Goal: Information Seeking & Learning: Learn about a topic

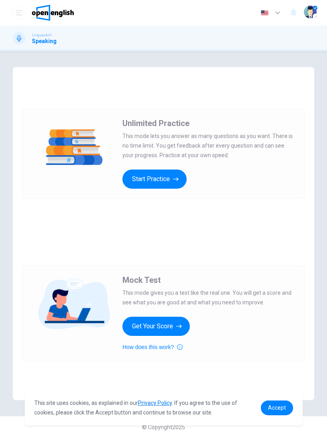
scroll to position [31, 0]
click at [130, 176] on button "Start Practice" at bounding box center [155, 179] width 64 height 19
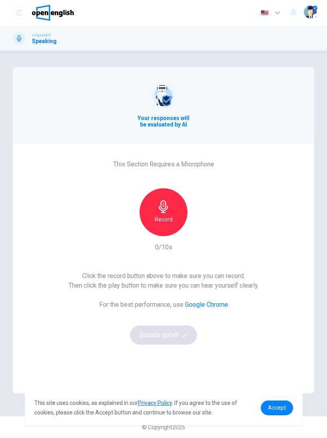
click at [167, 213] on div "Record" at bounding box center [164, 212] width 48 height 48
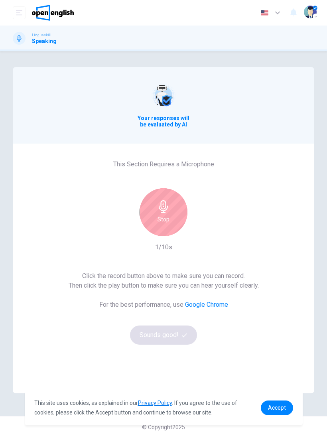
click at [177, 206] on div "Stop" at bounding box center [164, 212] width 48 height 48
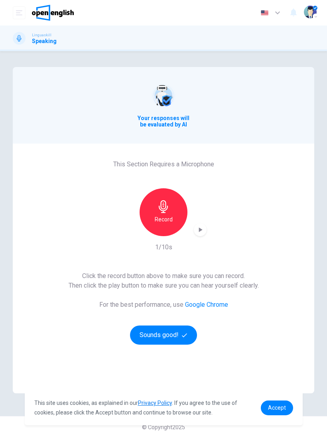
click at [202, 227] on icon "button" at bounding box center [200, 230] width 8 height 8
click at [140, 339] on button "Sounds good!" at bounding box center [163, 335] width 67 height 19
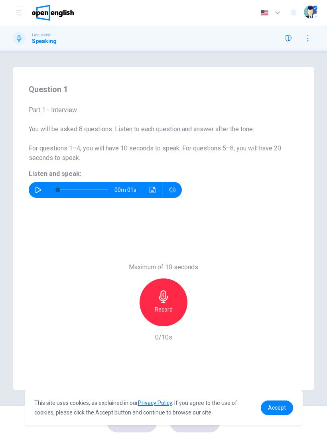
click at [36, 194] on button "button" at bounding box center [38, 190] width 13 height 16
click at [144, 301] on div "Record" at bounding box center [164, 303] width 48 height 48
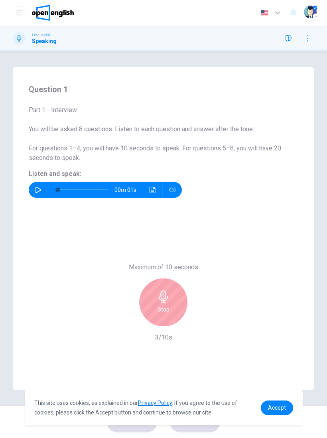
click at [152, 296] on div "Stop" at bounding box center [164, 303] width 48 height 48
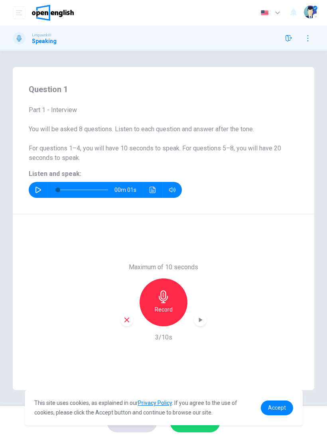
click at [198, 314] on div "button" at bounding box center [200, 320] width 13 height 13
click at [283, 407] on span "Accept" at bounding box center [277, 408] width 18 height 6
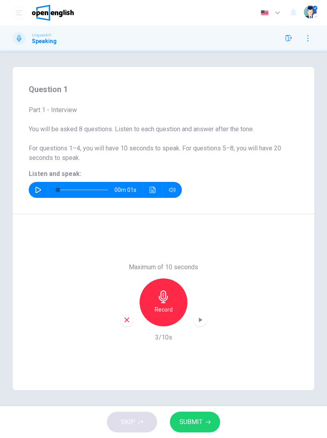
click at [196, 421] on span "SUBMIT" at bounding box center [191, 422] width 23 height 11
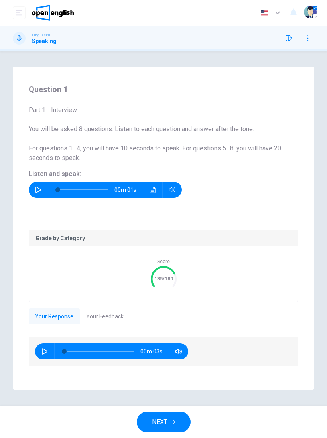
click at [95, 316] on button "Your Feedback" at bounding box center [105, 317] width 50 height 17
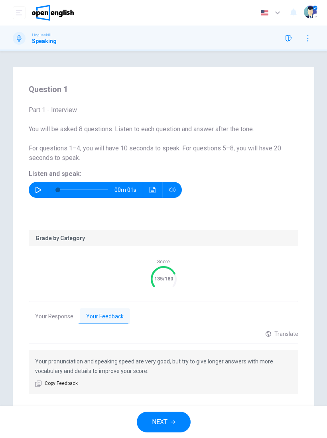
click at [151, 424] on button "NEXT" at bounding box center [164, 422] width 54 height 21
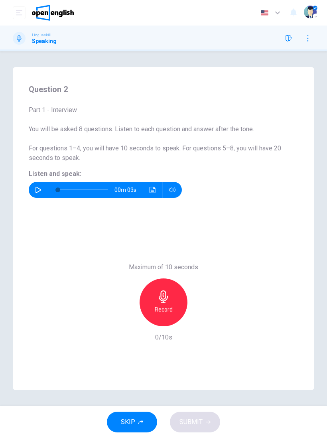
click at [34, 190] on button "button" at bounding box center [38, 190] width 13 height 16
click at [34, 194] on button "button" at bounding box center [38, 190] width 13 height 16
click at [163, 312] on h6 "Record" at bounding box center [164, 310] width 18 height 10
click at [203, 423] on button "SUBMIT" at bounding box center [195, 422] width 50 height 21
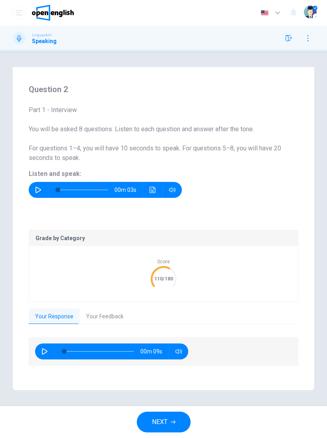
click at [98, 313] on button "Your Feedback" at bounding box center [105, 317] width 50 height 17
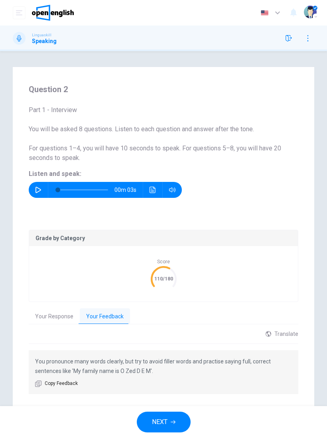
click at [179, 419] on button "NEXT" at bounding box center [164, 422] width 54 height 21
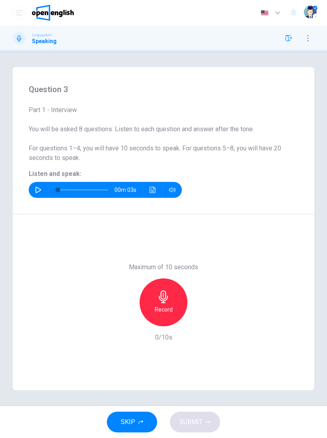
click at [40, 190] on icon "button" at bounding box center [39, 190] width 6 height 6
click at [174, 299] on div "Record" at bounding box center [164, 303] width 48 height 48
click at [194, 428] on button "SUBMIT" at bounding box center [195, 422] width 50 height 21
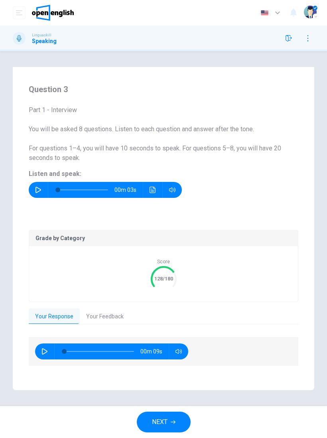
click at [111, 316] on button "Your Feedback" at bounding box center [105, 317] width 50 height 17
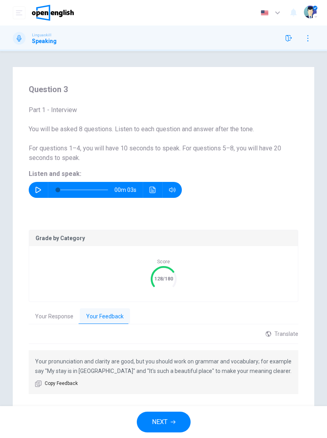
click at [164, 418] on span "NEXT" at bounding box center [160, 422] width 16 height 11
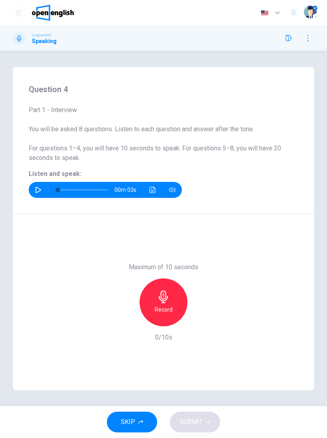
click at [38, 188] on icon "button" at bounding box center [39, 190] width 6 height 6
click at [182, 300] on div "Record" at bounding box center [164, 303] width 48 height 48
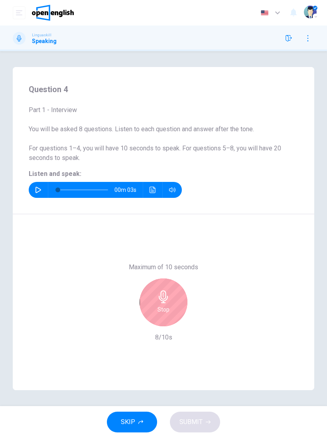
click at [170, 300] on div "Stop" at bounding box center [164, 303] width 48 height 48
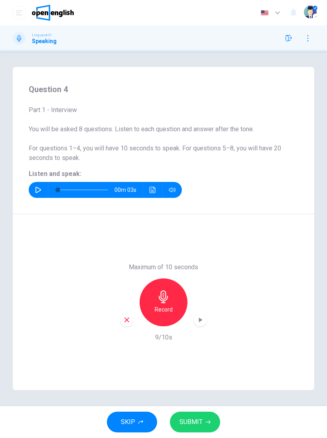
click at [205, 414] on button "SUBMIT" at bounding box center [195, 422] width 50 height 21
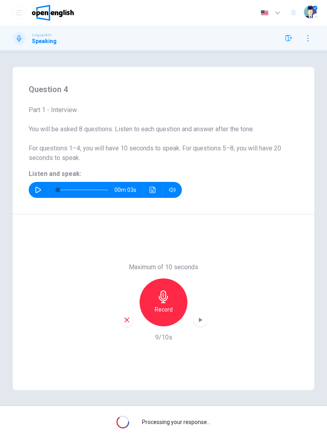
click at [117, 317] on div "Maximum of 10 seconds Record 9/10s" at bounding box center [164, 302] width 302 height 176
click at [128, 318] on icon "button" at bounding box center [126, 320] width 7 height 7
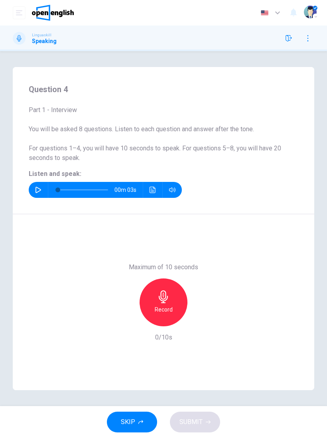
click at [152, 302] on div "Record" at bounding box center [164, 303] width 48 height 48
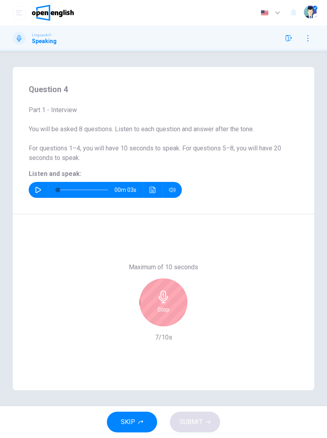
click at [168, 301] on icon "button" at bounding box center [163, 297] width 13 height 13
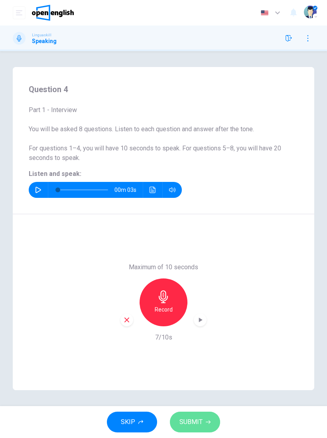
click at [202, 423] on span "SUBMIT" at bounding box center [191, 422] width 23 height 11
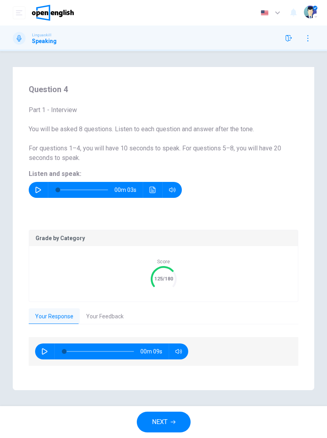
click at [92, 322] on button "Your Feedback" at bounding box center [105, 317] width 50 height 17
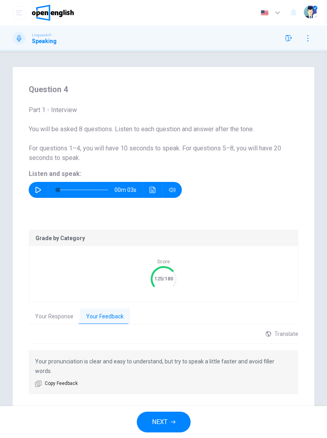
click at [179, 421] on button "NEXT" at bounding box center [164, 422] width 54 height 21
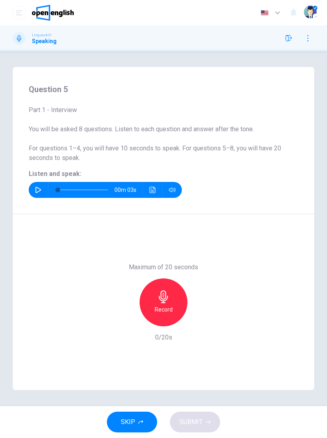
click at [36, 188] on icon "button" at bounding box center [39, 190] width 6 height 6
click at [166, 304] on div "Record" at bounding box center [164, 303] width 48 height 48
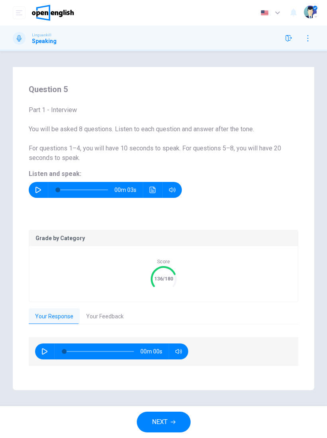
click at [103, 317] on button "Your Feedback" at bounding box center [105, 317] width 50 height 17
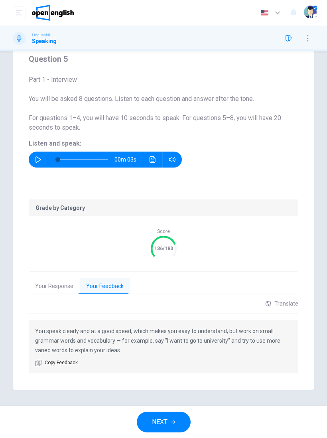
scroll to position [30, 0]
click at [175, 425] on button "NEXT" at bounding box center [164, 422] width 54 height 21
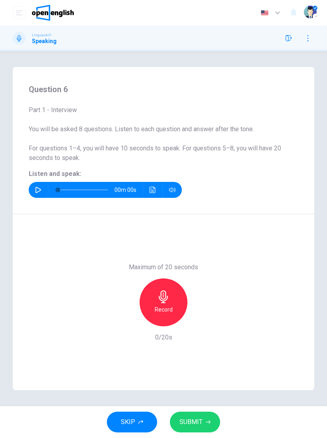
scroll to position [0, 0]
click at [41, 188] on icon "button" at bounding box center [38, 190] width 6 height 6
click at [177, 294] on div "Record" at bounding box center [164, 303] width 48 height 48
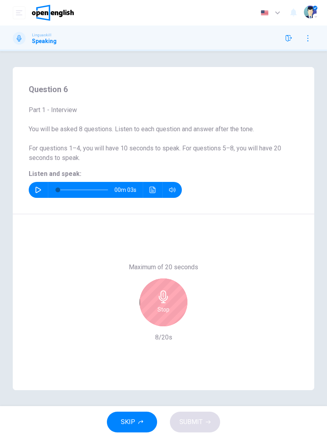
click at [175, 309] on div "Stop" at bounding box center [164, 303] width 48 height 48
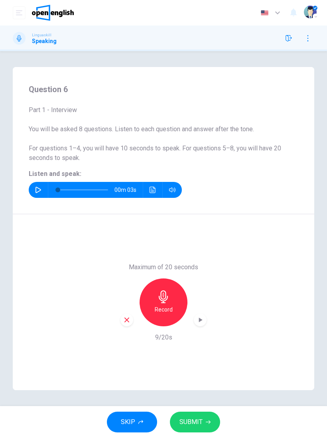
click at [200, 418] on span "SUBMIT" at bounding box center [191, 422] width 23 height 11
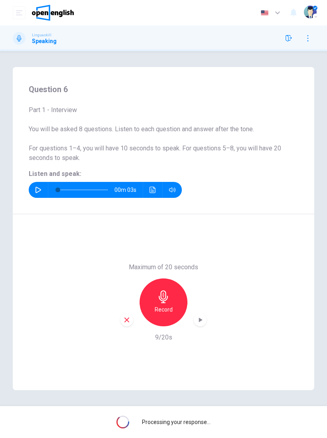
click at [119, 317] on div "Maximum of 20 seconds Record 9/20s" at bounding box center [164, 302] width 302 height 176
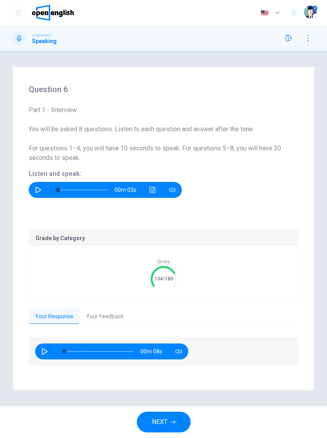
click at [100, 311] on button "Your Feedback" at bounding box center [105, 317] width 50 height 17
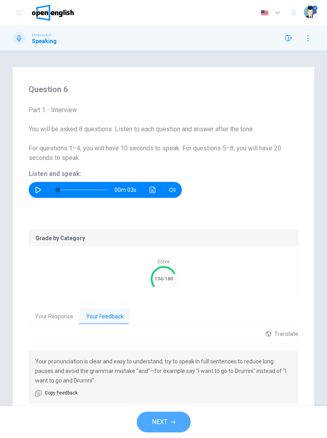
click at [156, 424] on span "NEXT" at bounding box center [160, 422] width 16 height 11
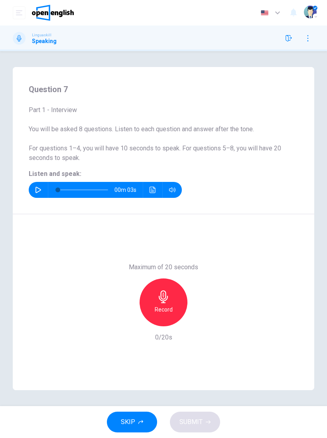
click at [43, 184] on button "button" at bounding box center [38, 190] width 13 height 16
click at [42, 190] on button "button" at bounding box center [38, 190] width 13 height 16
click at [162, 311] on h6 "Record" at bounding box center [164, 310] width 18 height 10
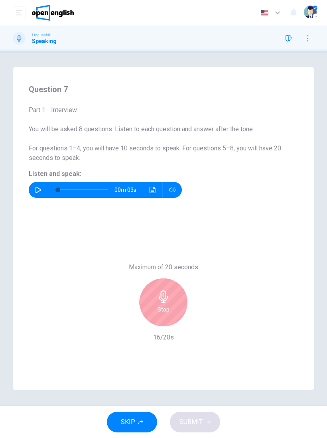
click at [163, 301] on icon "button" at bounding box center [163, 297] width 9 height 13
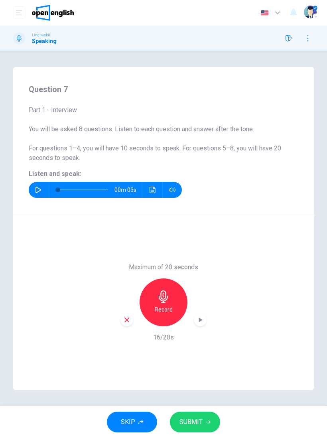
click at [190, 420] on span "SUBMIT" at bounding box center [191, 422] width 23 height 11
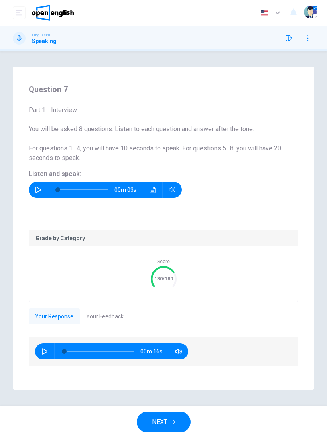
click at [91, 317] on button "Your Feedback" at bounding box center [105, 317] width 50 height 17
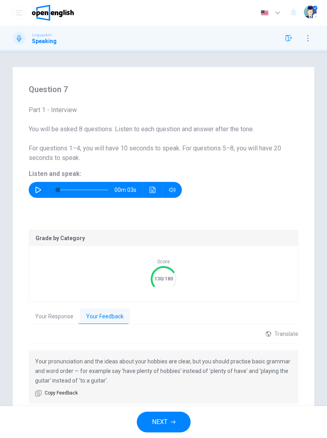
click at [154, 419] on span "NEXT" at bounding box center [160, 422] width 16 height 11
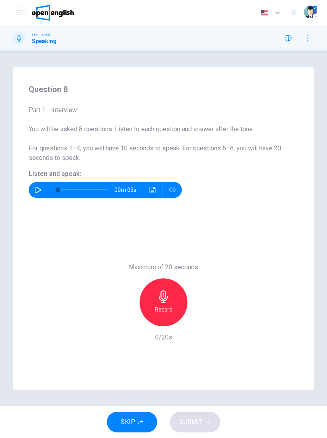
click at [36, 188] on icon "button" at bounding box center [39, 190] width 6 height 6
type input "*"
click at [141, 303] on div "Record" at bounding box center [164, 303] width 48 height 48
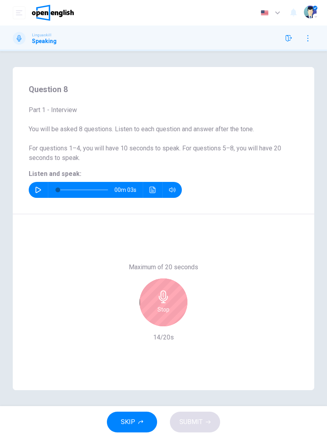
click at [162, 313] on h6 "Stop" at bounding box center [164, 310] width 12 height 10
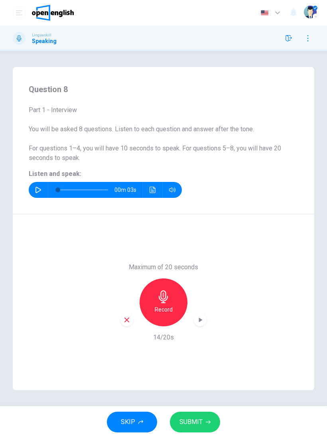
click at [198, 415] on button "SUBMIT" at bounding box center [195, 422] width 50 height 21
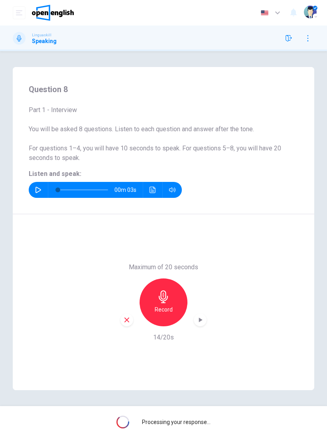
click at [317, 10] on icon at bounding box center [318, 11] width 10 height 10
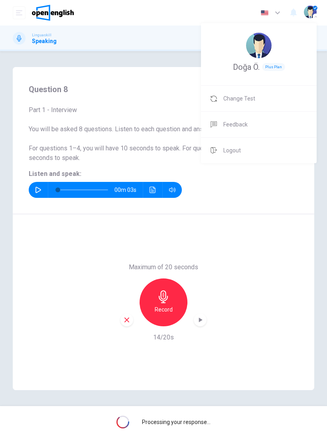
click at [317, 309] on div at bounding box center [163, 219] width 327 height 438
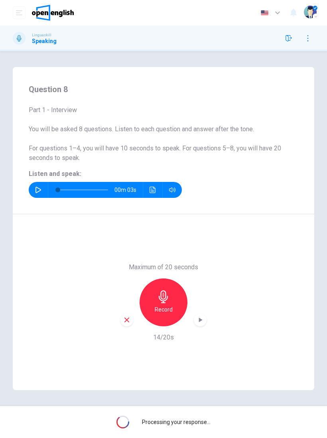
click at [308, 6] on img "button" at bounding box center [310, 12] width 13 height 13
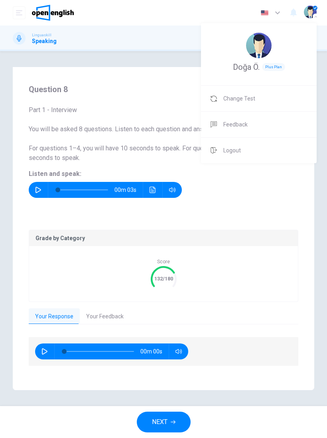
click at [306, 261] on div at bounding box center [163, 219] width 327 height 438
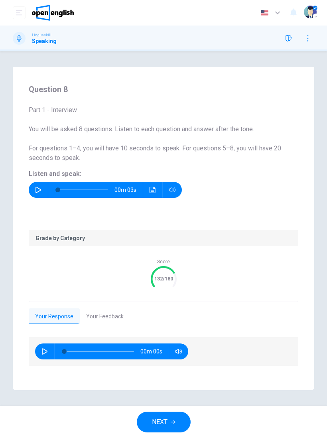
click at [113, 323] on button "Your Feedback" at bounding box center [105, 317] width 50 height 17
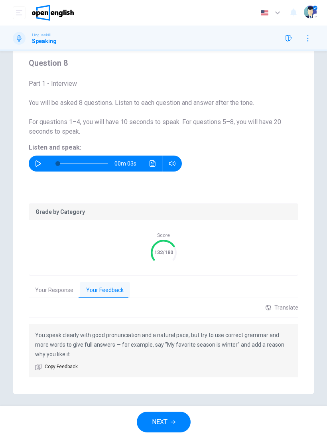
scroll to position [30, 0]
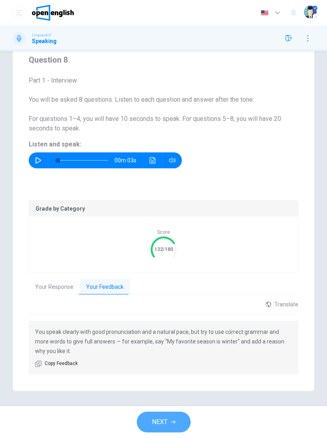
click at [182, 415] on button "NEXT" at bounding box center [164, 422] width 54 height 21
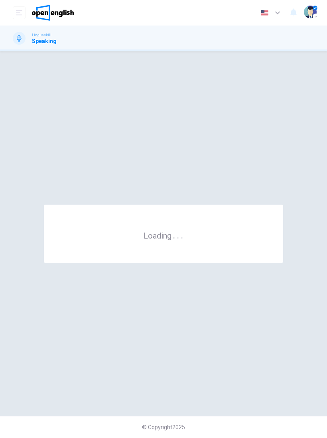
scroll to position [0, 0]
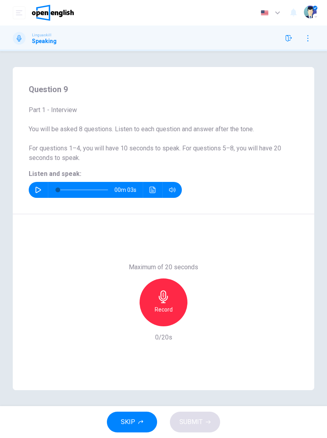
click at [38, 188] on icon "button" at bounding box center [38, 190] width 6 height 6
click at [165, 308] on h6 "Record" at bounding box center [164, 310] width 18 height 10
type input "*"
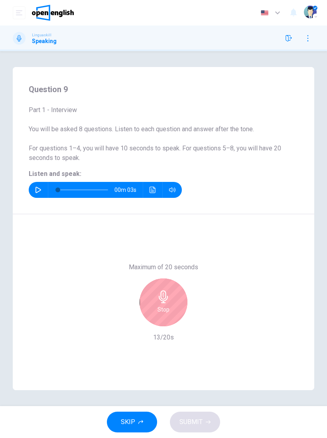
click at [176, 296] on div "Stop" at bounding box center [164, 303] width 48 height 48
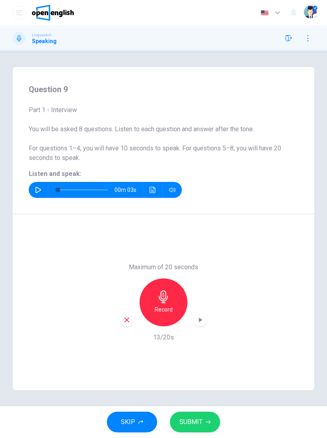
click at [192, 413] on button "SUBMIT" at bounding box center [195, 422] width 50 height 21
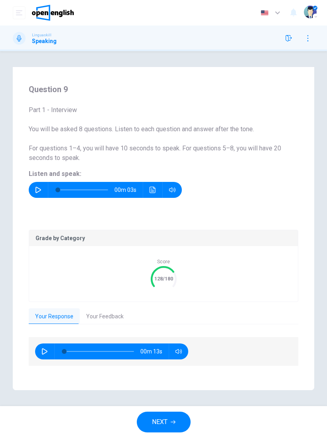
click at [152, 423] on span "NEXT" at bounding box center [160, 422] width 16 height 11
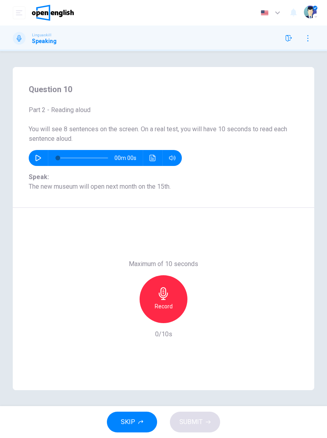
click at [33, 162] on button "button" at bounding box center [38, 158] width 13 height 16
click at [34, 158] on button "button" at bounding box center [38, 158] width 13 height 16
click at [143, 305] on div "Record" at bounding box center [164, 299] width 48 height 48
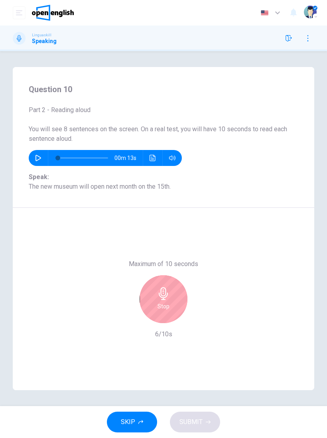
click at [152, 298] on div "Stop" at bounding box center [164, 299] width 48 height 48
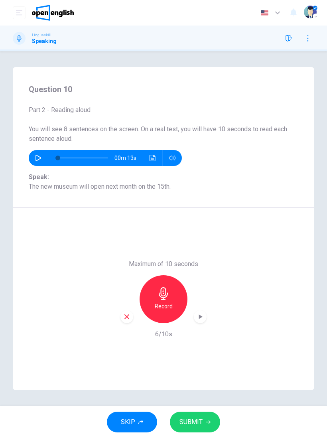
click at [119, 317] on div "Maximum of 10 seconds Record 6/10s" at bounding box center [164, 299] width 302 height 182
click at [129, 315] on icon "button" at bounding box center [127, 317] width 5 height 5
click at [150, 302] on div "Record" at bounding box center [164, 299] width 48 height 48
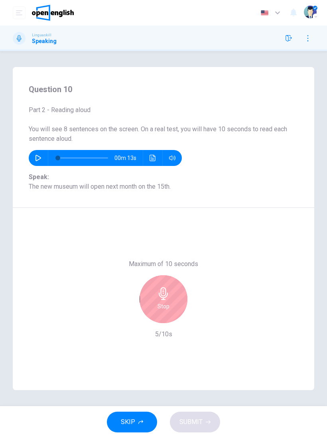
click at [174, 300] on div "Stop" at bounding box center [164, 299] width 48 height 48
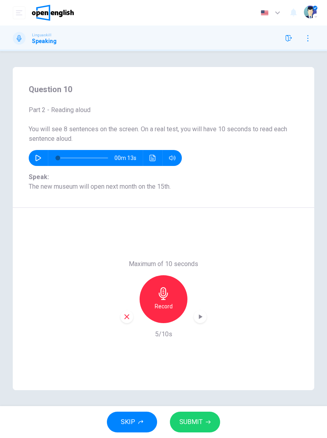
click at [208, 430] on button "SUBMIT" at bounding box center [195, 422] width 50 height 21
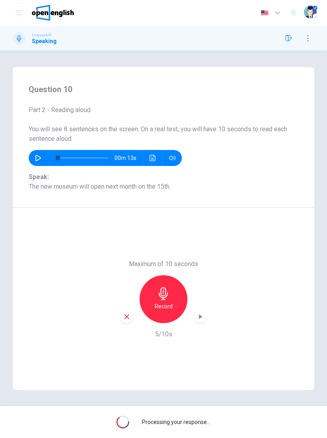
click at [123, 312] on div "button" at bounding box center [127, 317] width 13 height 13
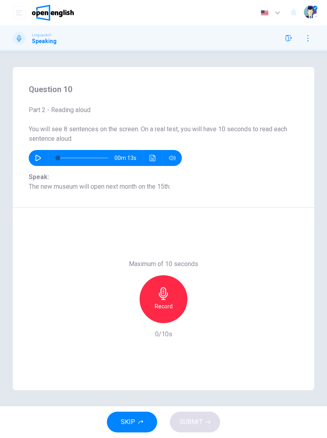
click at [158, 304] on h6 "Record" at bounding box center [164, 307] width 18 height 10
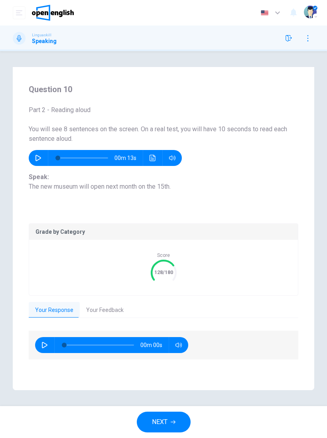
click at [93, 313] on button "Your Feedback" at bounding box center [105, 310] width 50 height 17
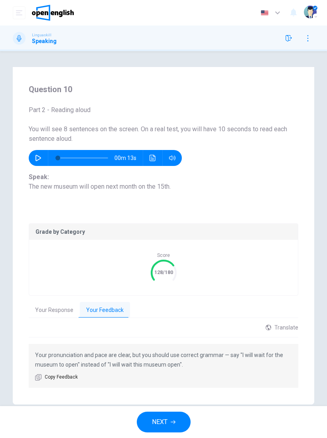
click at [41, 252] on div "Score 128/180" at bounding box center [163, 267] width 269 height 55
click at [155, 417] on span "NEXT" at bounding box center [160, 422] width 16 height 11
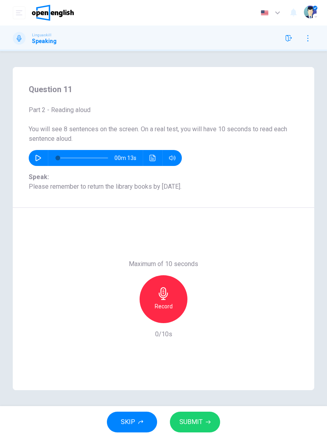
click at [137, 293] on div "Record" at bounding box center [164, 299] width 86 height 48
click at [44, 160] on button "button" at bounding box center [38, 158] width 13 height 16
click at [38, 156] on icon "button" at bounding box center [38, 158] width 4 height 5
click at [153, 291] on div "Record" at bounding box center [164, 299] width 48 height 48
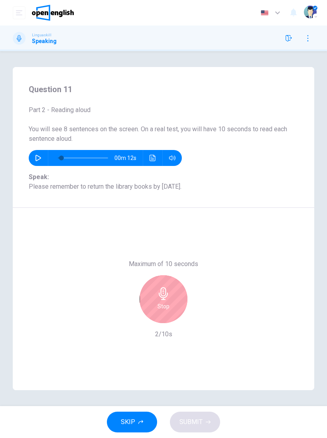
click at [157, 303] on div "Stop" at bounding box center [164, 299] width 48 height 48
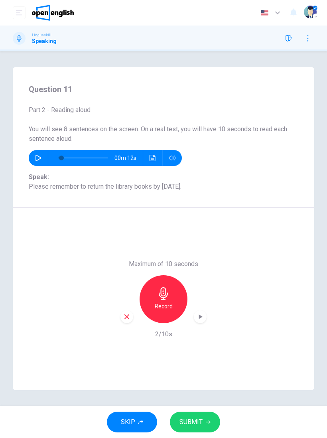
click at [125, 314] on icon "button" at bounding box center [126, 316] width 7 height 7
click at [153, 297] on div "Record" at bounding box center [164, 299] width 48 height 48
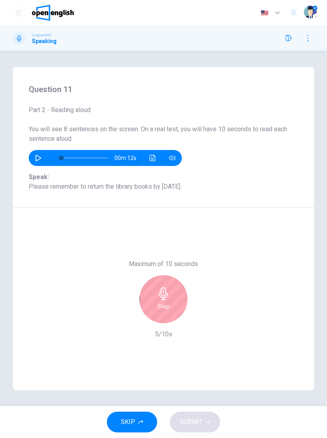
click at [158, 293] on icon "button" at bounding box center [163, 293] width 13 height 13
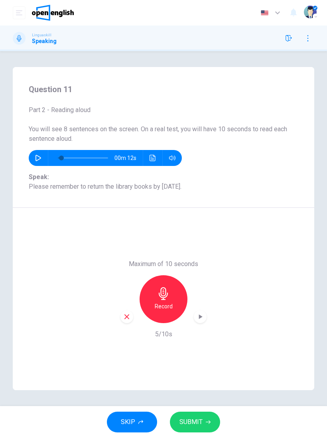
click at [178, 419] on button "SUBMIT" at bounding box center [195, 422] width 50 height 21
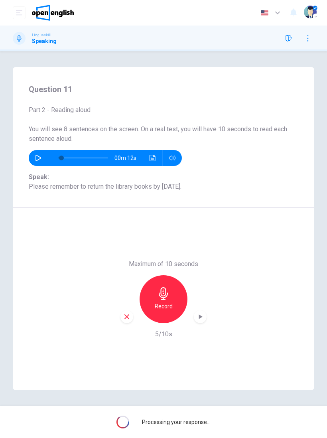
type input "*"
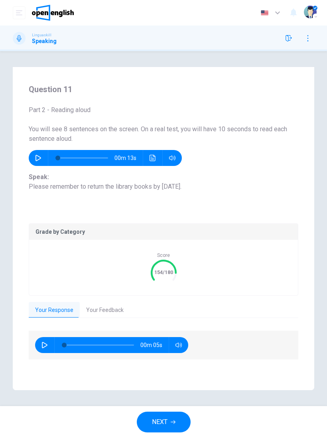
click at [91, 306] on button "Your Feedback" at bounding box center [105, 310] width 50 height 17
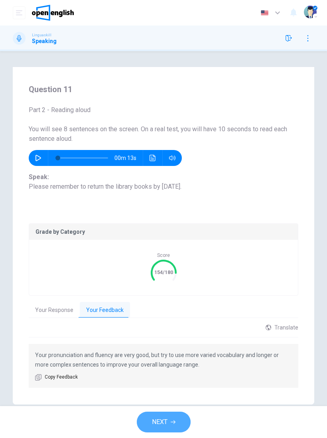
click at [147, 427] on button "NEXT" at bounding box center [164, 422] width 54 height 21
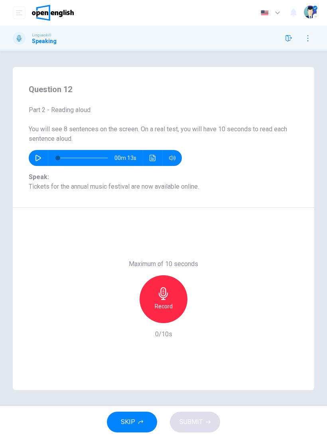
click at [153, 313] on div "Record" at bounding box center [164, 299] width 48 height 48
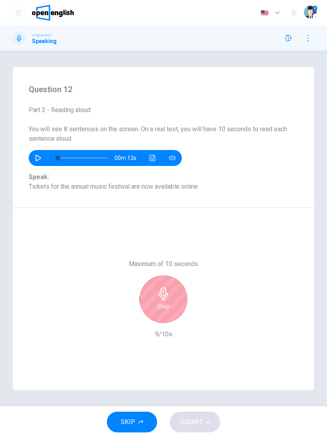
click at [165, 297] on icon "button" at bounding box center [163, 293] width 13 height 13
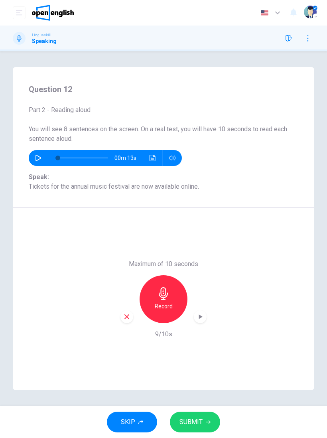
click at [199, 414] on button "SUBMIT" at bounding box center [195, 422] width 50 height 21
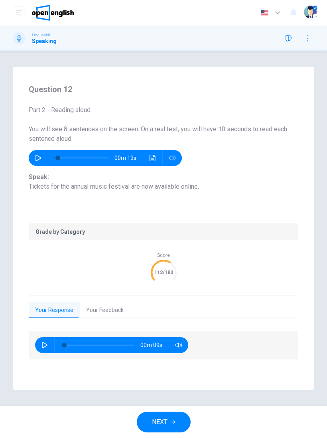
click at [96, 313] on button "Your Feedback" at bounding box center [105, 310] width 50 height 17
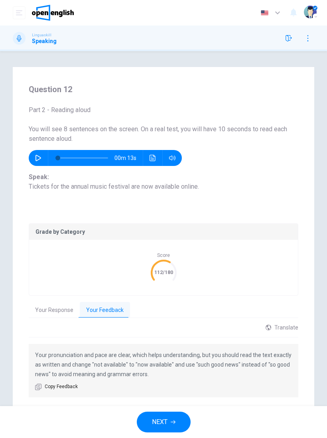
click at [182, 421] on button "NEXT" at bounding box center [164, 422] width 54 height 21
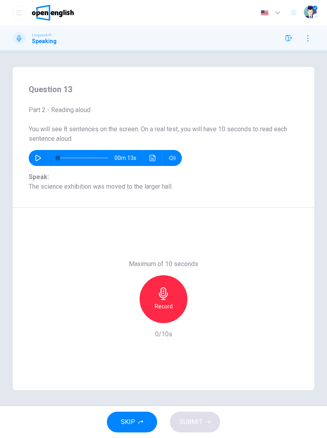
click at [168, 279] on div "Record" at bounding box center [164, 299] width 48 height 48
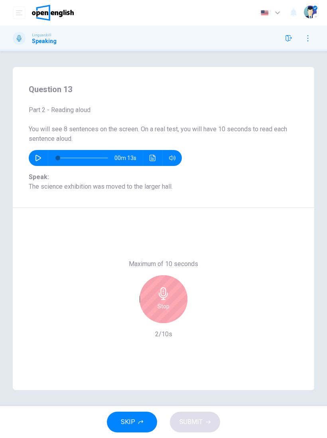
click at [149, 292] on div "Stop" at bounding box center [164, 299] width 48 height 48
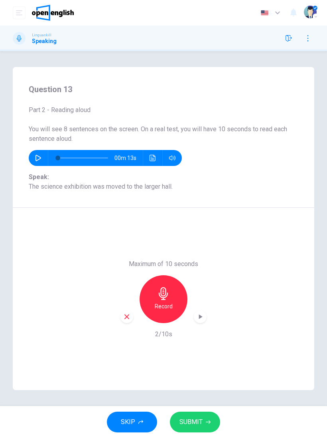
click at [127, 328] on div "Maximum of 10 seconds Record 2/10s" at bounding box center [164, 299] width 86 height 80
click at [127, 320] on icon "button" at bounding box center [126, 316] width 7 height 7
click at [148, 304] on div "Record" at bounding box center [164, 299] width 48 height 48
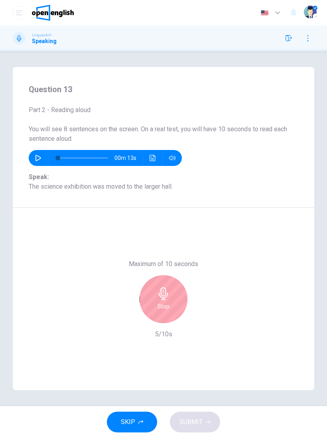
click at [163, 291] on icon "button" at bounding box center [163, 293] width 9 height 13
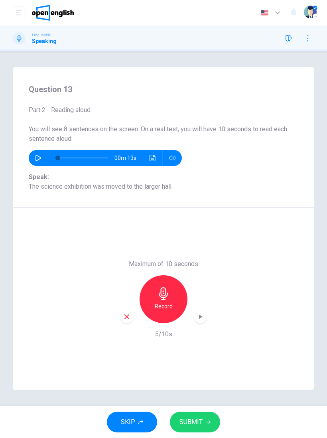
click at [204, 431] on button "SUBMIT" at bounding box center [195, 422] width 50 height 21
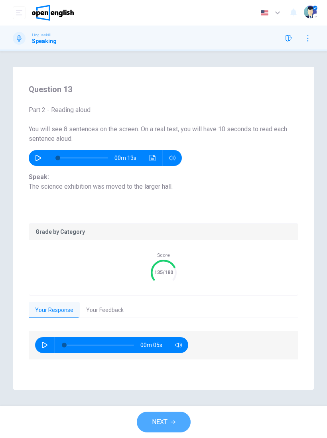
click at [164, 429] on button "NEXT" at bounding box center [164, 422] width 54 height 21
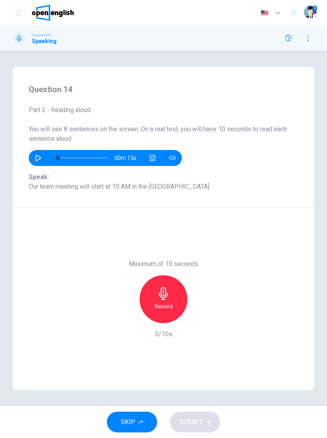
click at [172, 289] on div "Record" at bounding box center [164, 299] width 48 height 48
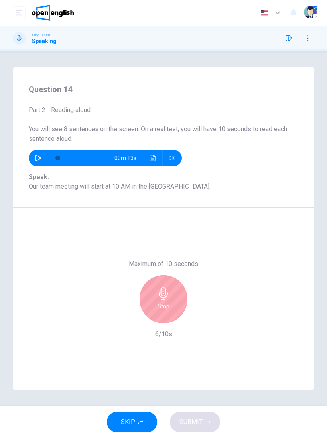
click at [175, 299] on div "Stop" at bounding box center [164, 299] width 48 height 48
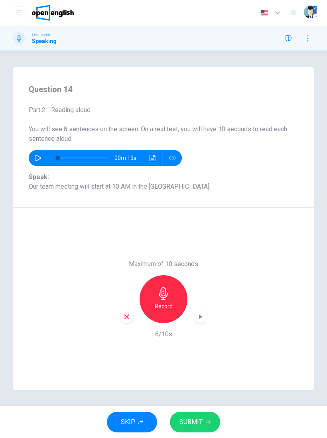
click at [200, 420] on span "SUBMIT" at bounding box center [191, 422] width 23 height 11
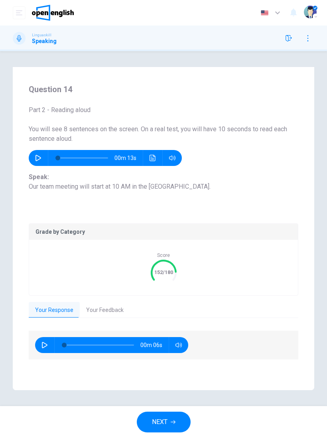
click at [174, 421] on icon "button" at bounding box center [173, 423] width 5 height 4
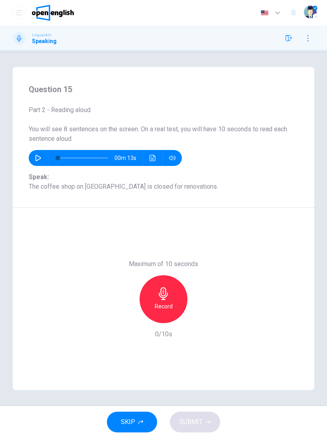
click at [177, 301] on div "Record" at bounding box center [164, 299] width 48 height 48
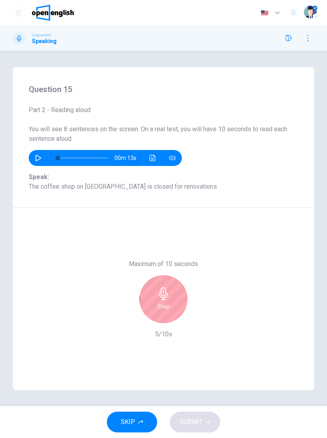
click at [177, 298] on div "Stop" at bounding box center [164, 299] width 48 height 48
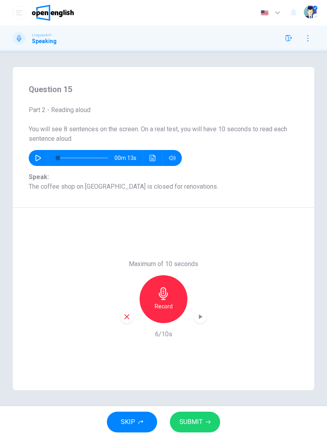
click at [204, 419] on button "SUBMIT" at bounding box center [195, 422] width 50 height 21
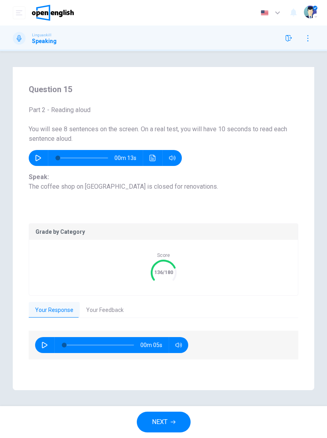
click at [106, 313] on button "Your Feedback" at bounding box center [105, 310] width 50 height 17
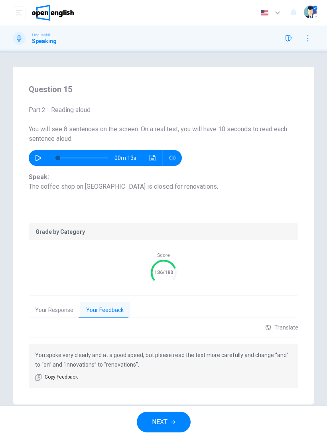
click at [170, 418] on button "NEXT" at bounding box center [164, 422] width 54 height 21
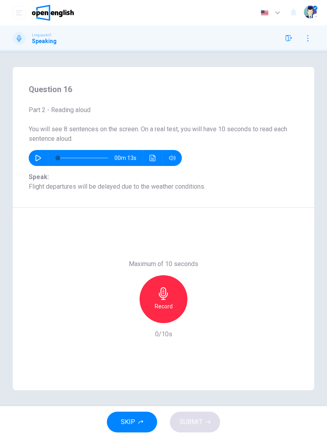
click at [154, 306] on div "Record" at bounding box center [164, 299] width 48 height 48
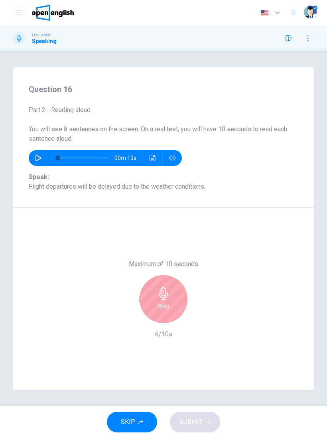
click at [157, 300] on div "Stop" at bounding box center [164, 299] width 48 height 48
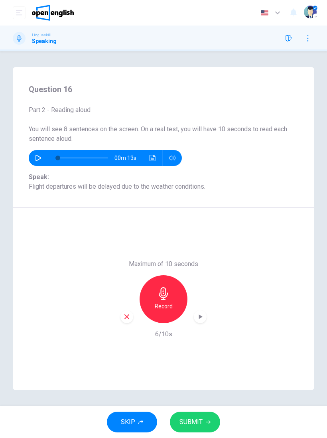
click at [193, 422] on span "SUBMIT" at bounding box center [191, 422] width 23 height 11
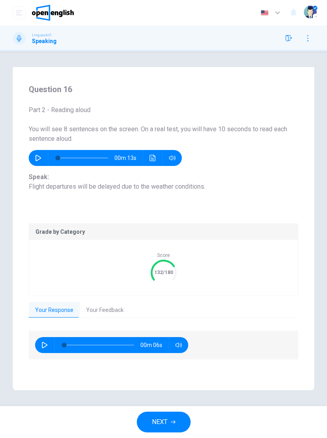
click at [163, 420] on span "NEXT" at bounding box center [160, 422] width 16 height 11
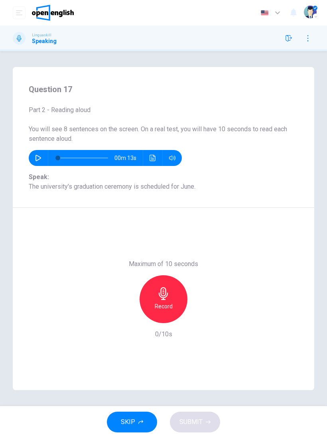
click at [158, 296] on icon "button" at bounding box center [163, 293] width 13 height 13
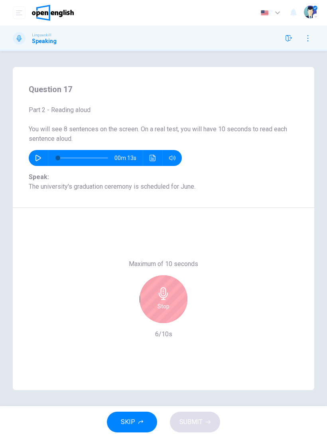
click at [167, 301] on div "Stop" at bounding box center [164, 299] width 48 height 48
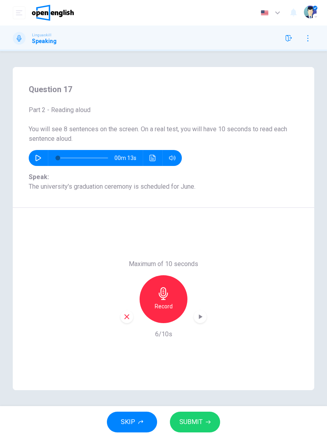
click at [126, 312] on div "button" at bounding box center [127, 317] width 13 height 13
click at [160, 301] on div "Record" at bounding box center [164, 299] width 48 height 48
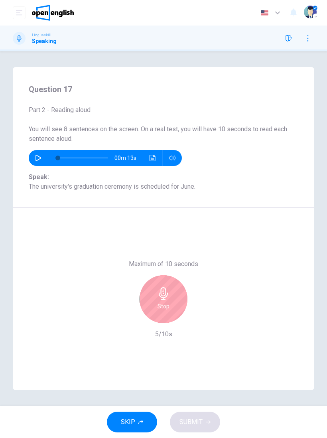
click at [162, 295] on icon "button" at bounding box center [163, 293] width 13 height 13
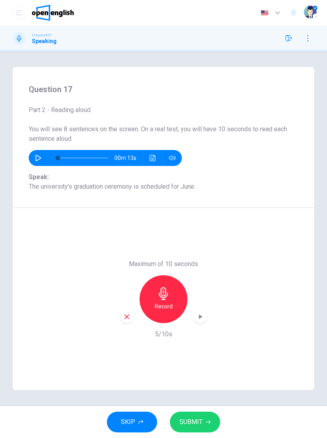
click at [189, 427] on span "SUBMIT" at bounding box center [191, 422] width 23 height 11
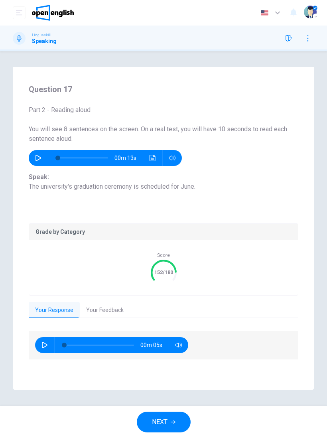
click at [180, 417] on button "NEXT" at bounding box center [164, 422] width 54 height 21
